Goal: Connect with others: Connect with other users

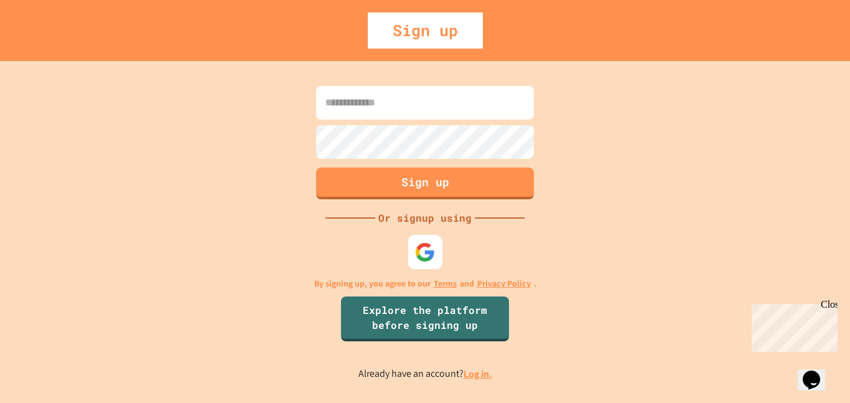
click at [420, 248] on img at bounding box center [425, 252] width 21 height 21
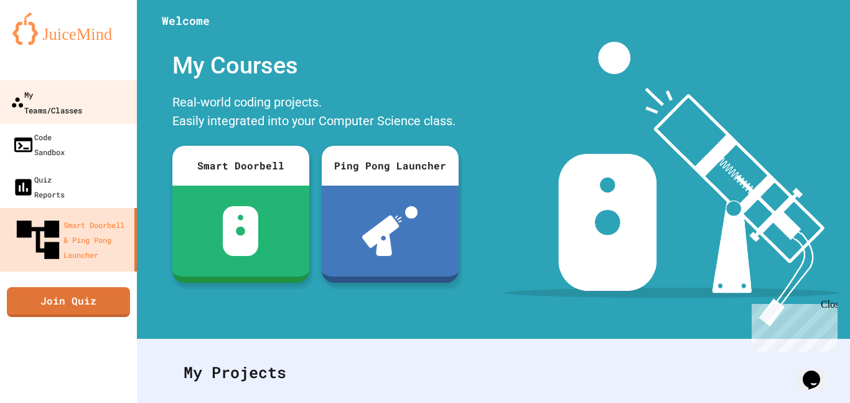
click at [49, 98] on div "My Teams/Classes" at bounding box center [47, 102] width 72 height 31
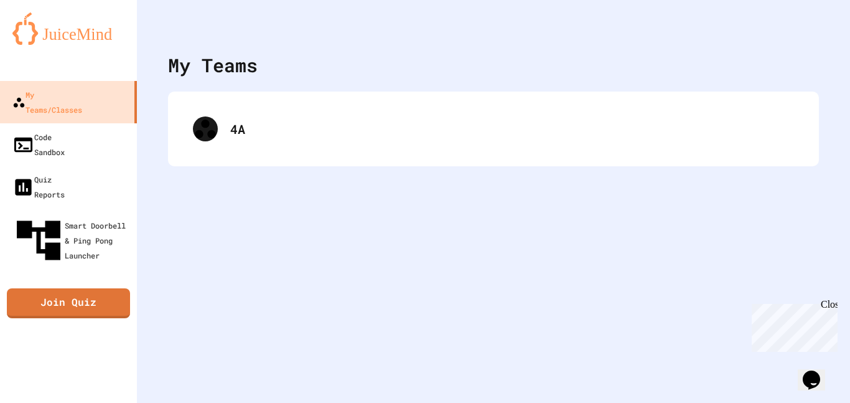
click at [323, 155] on div "4A" at bounding box center [493, 129] width 651 height 75
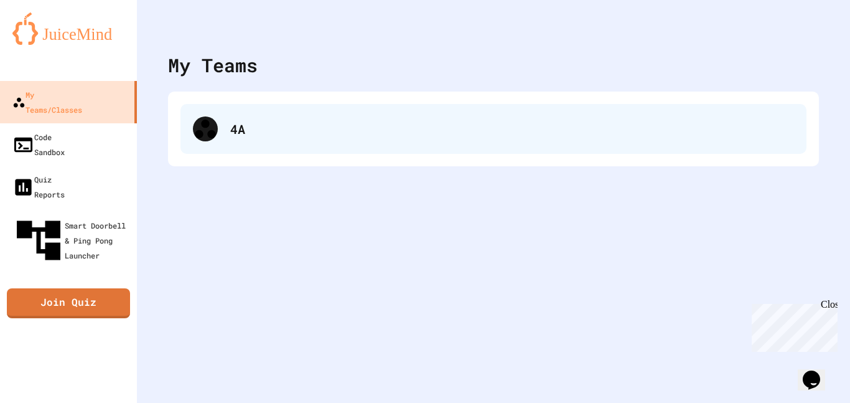
click at [220, 131] on div "4A" at bounding box center [494, 129] width 626 height 50
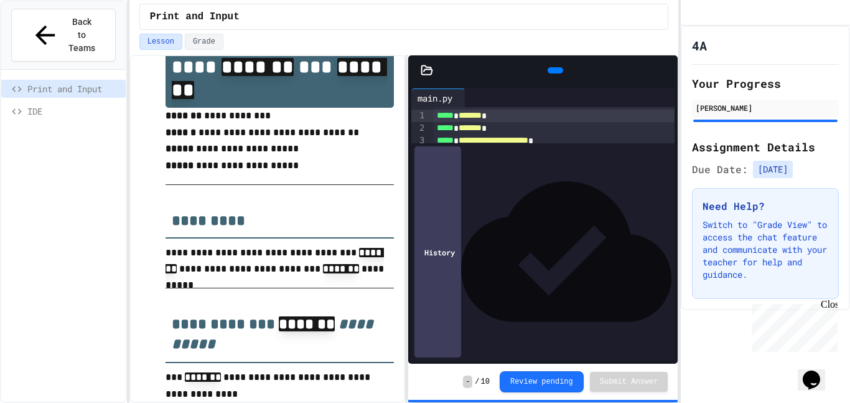
scroll to position [55, 0]
